Goal: Task Accomplishment & Management: Complete application form

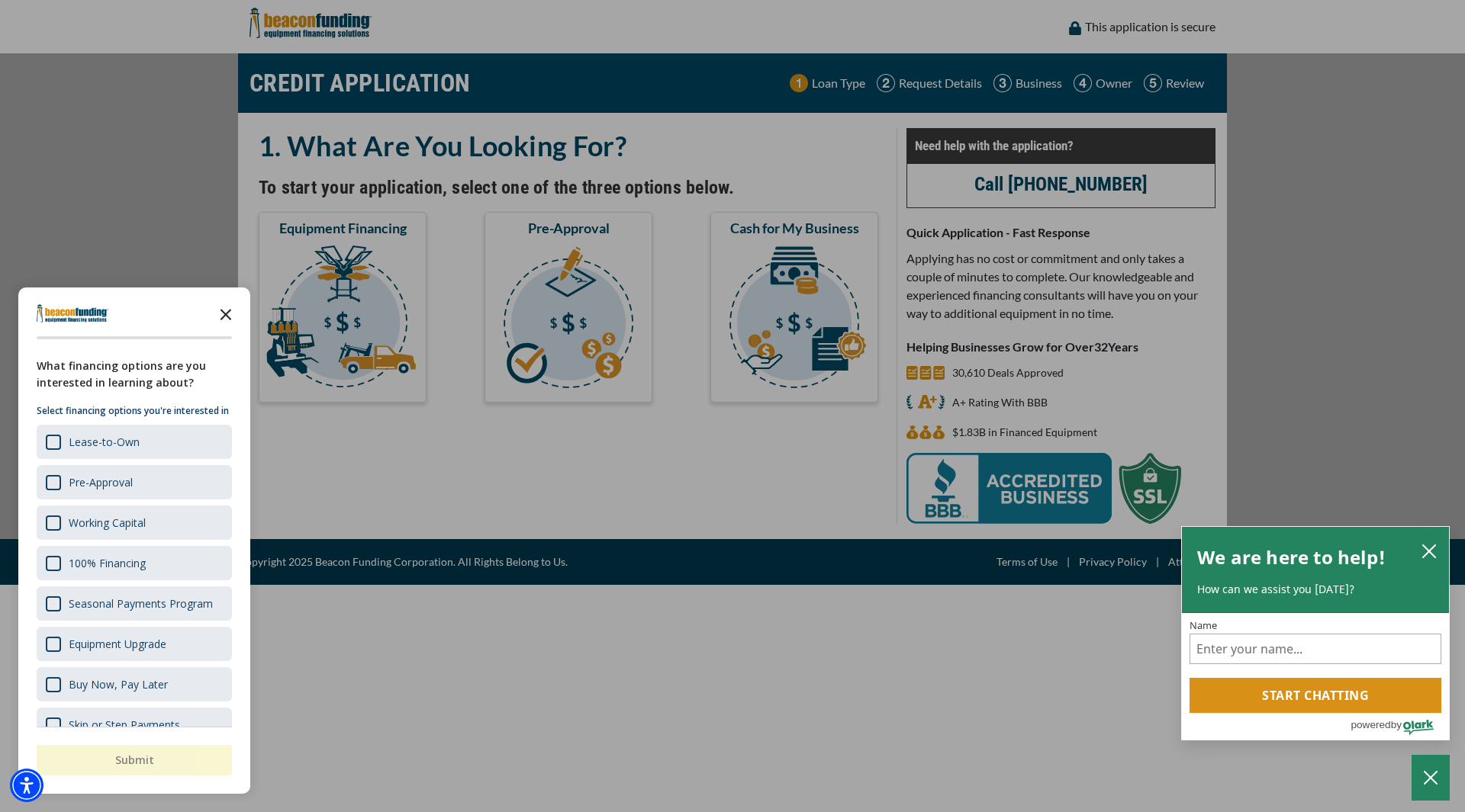
click at [232, 310] on icon "Close the survey" at bounding box center [226, 313] width 30 height 30
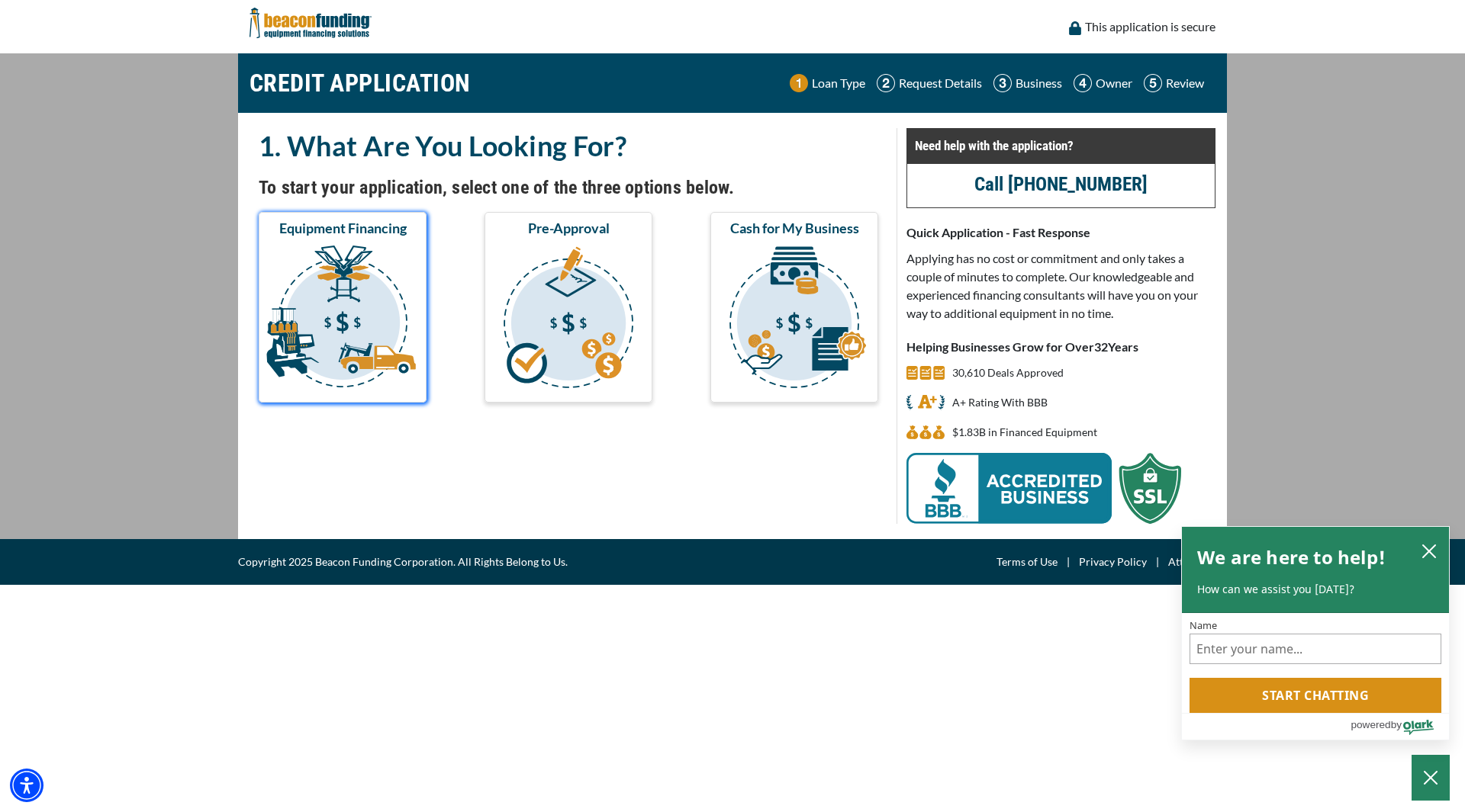
click at [360, 309] on img "submit" at bounding box center [342, 320] width 162 height 152
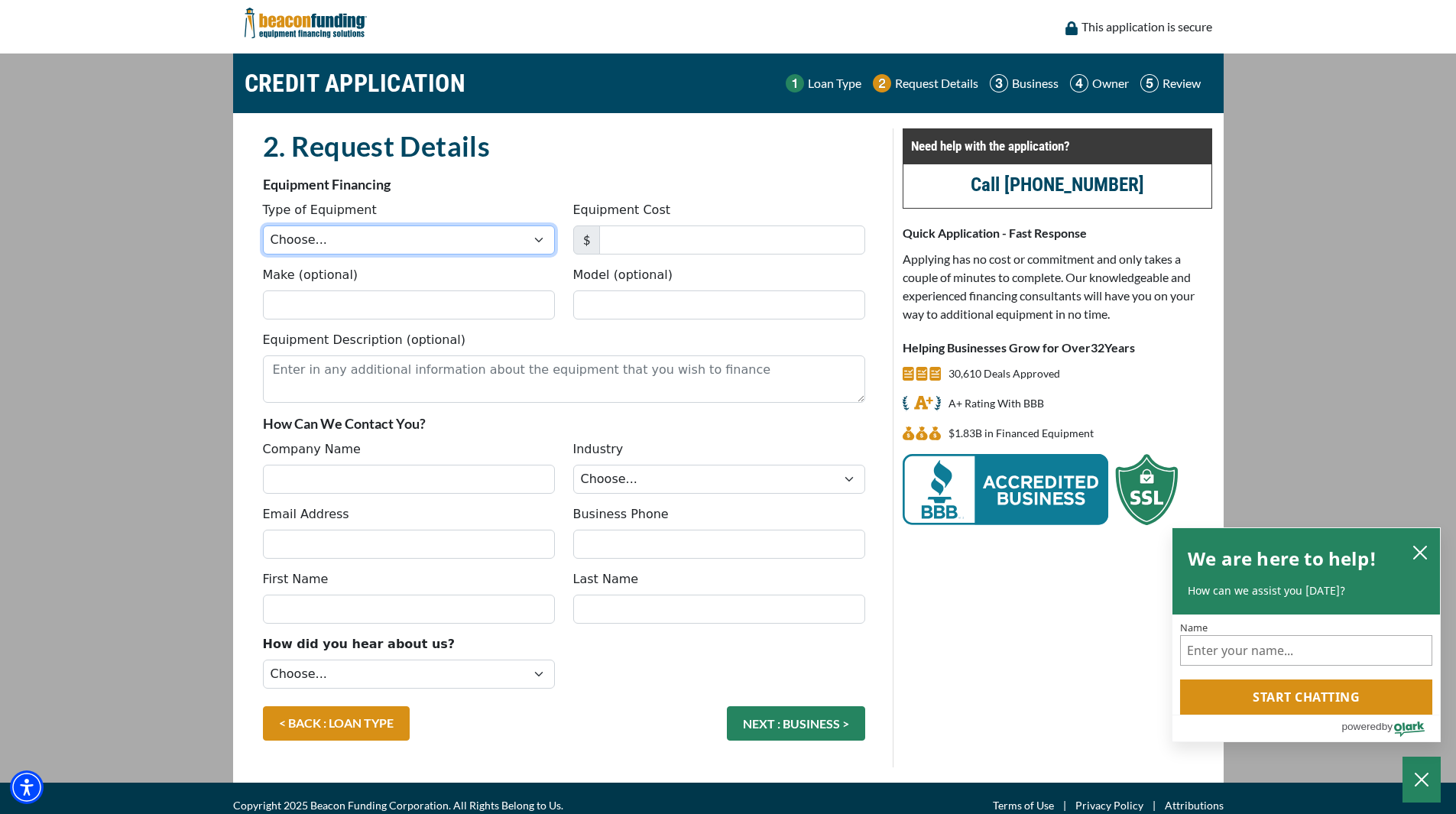
click at [545, 246] on select "Choose... Backhoe Boom/Bucket Truck Chipper Commercial Mower Crane DTG/DTF Prin…" at bounding box center [408, 240] width 292 height 29
select select "9"
click at [263, 226] on select "Choose... Backhoe Boom/Bucket Truck Chipper Commercial Mower Crane DTG/DTF Prin…" at bounding box center [408, 240] width 292 height 29
click at [654, 243] on input "Equipment Cost" at bounding box center [731, 240] width 266 height 29
type input "120,000"
